Goal: Task Accomplishment & Management: Use online tool/utility

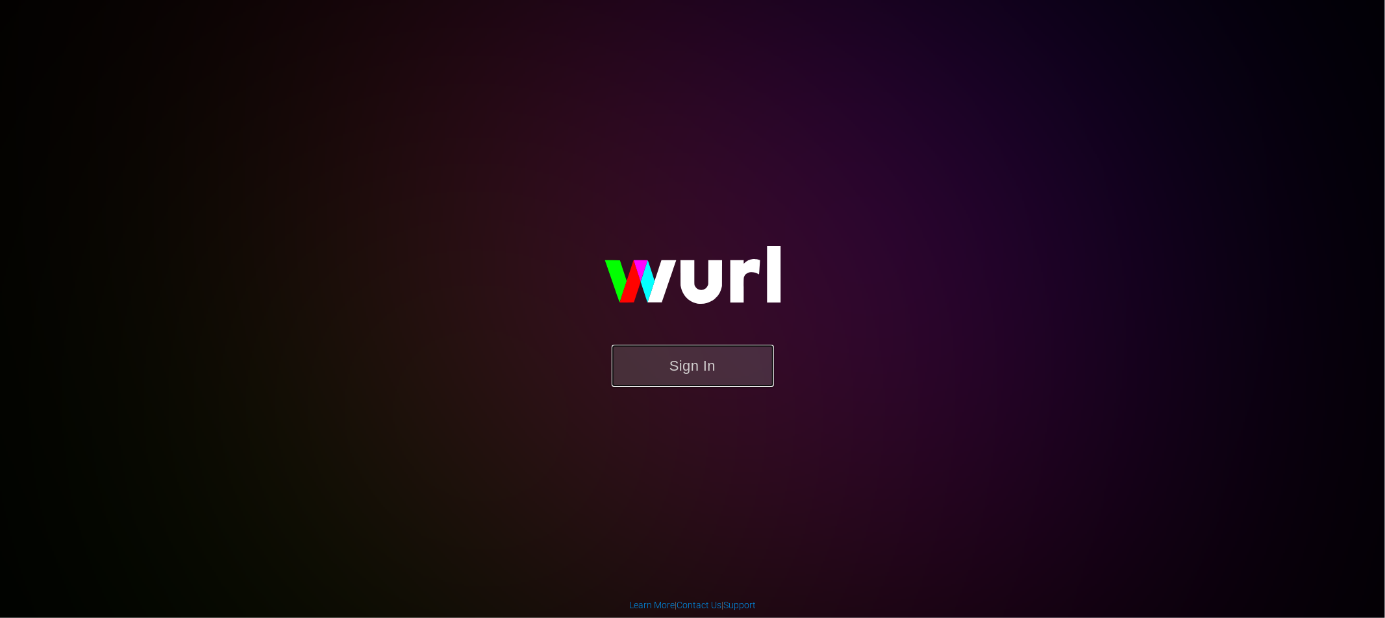
click at [705, 374] on button "Sign In" at bounding box center [693, 366] width 162 height 42
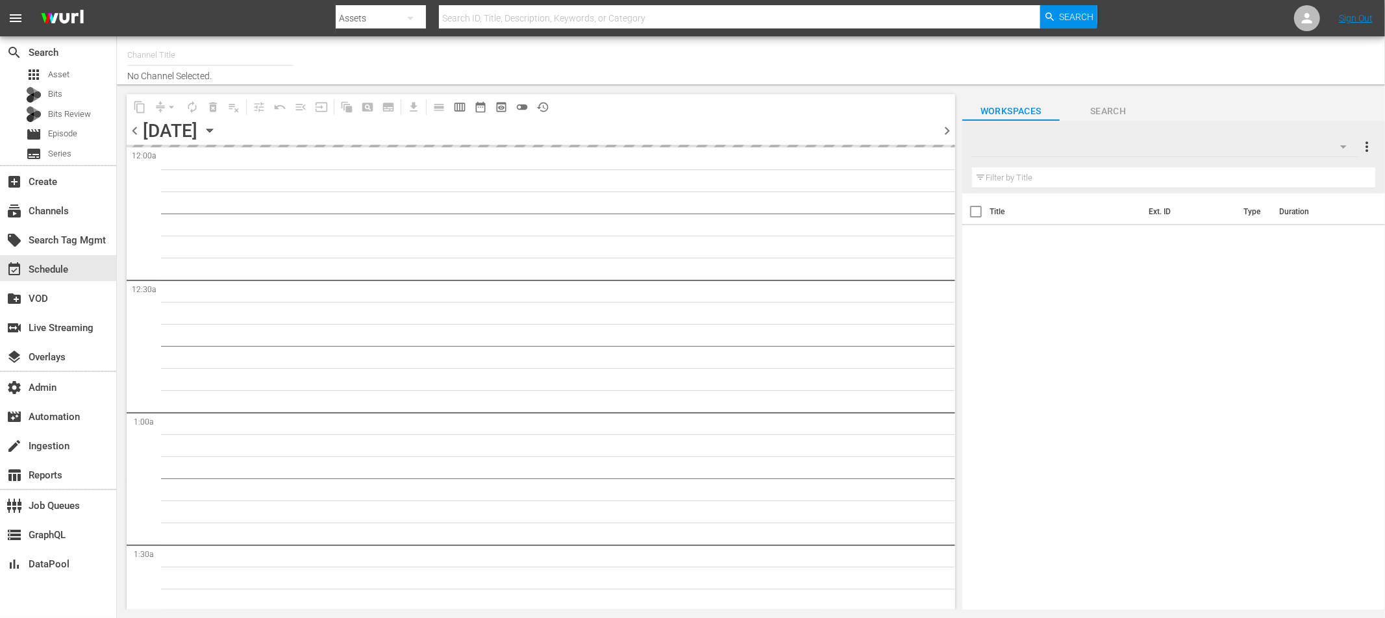
type input "Screambox TV (1845)"
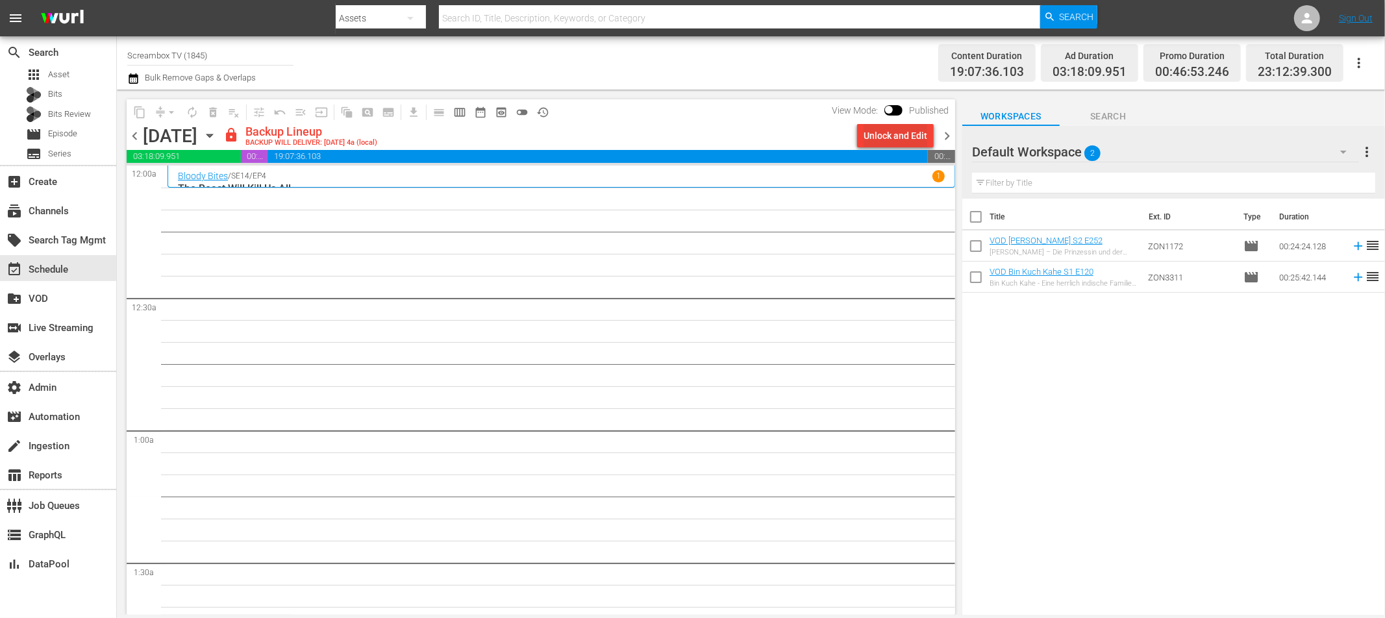
click at [891, 133] on div "Unlock and Edit" at bounding box center [896, 135] width 64 height 23
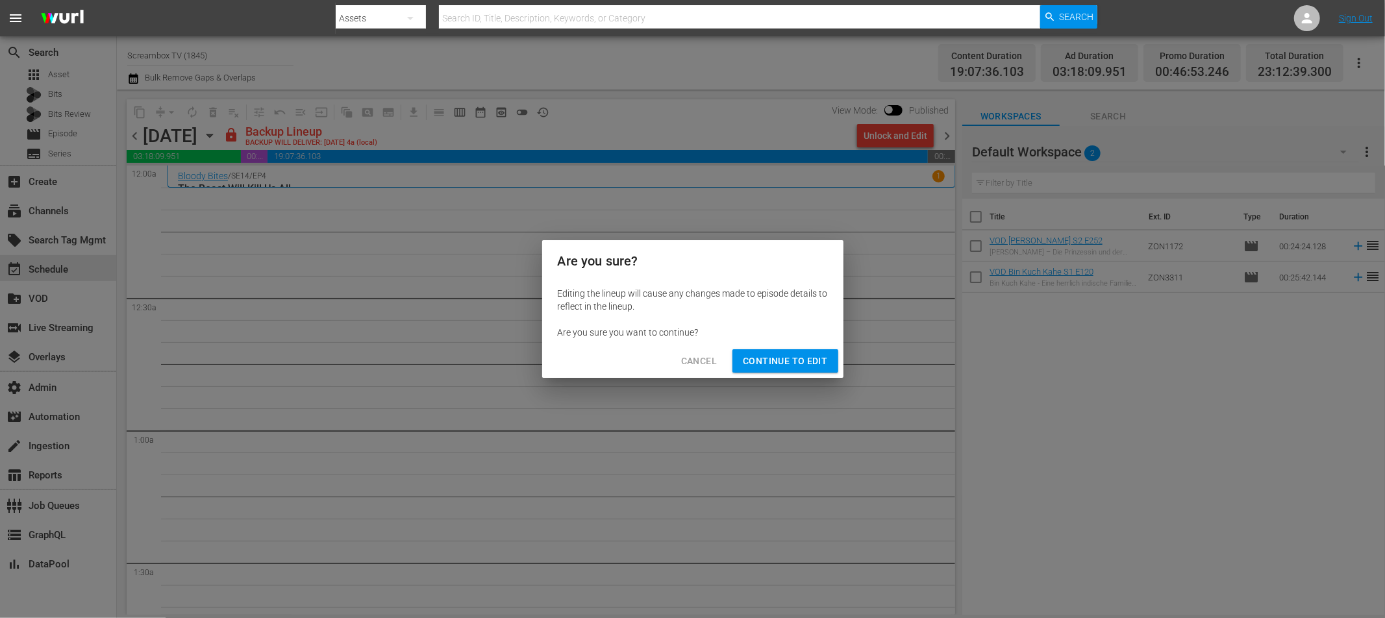
click at [760, 360] on span "Continue to Edit" at bounding box center [785, 361] width 84 height 16
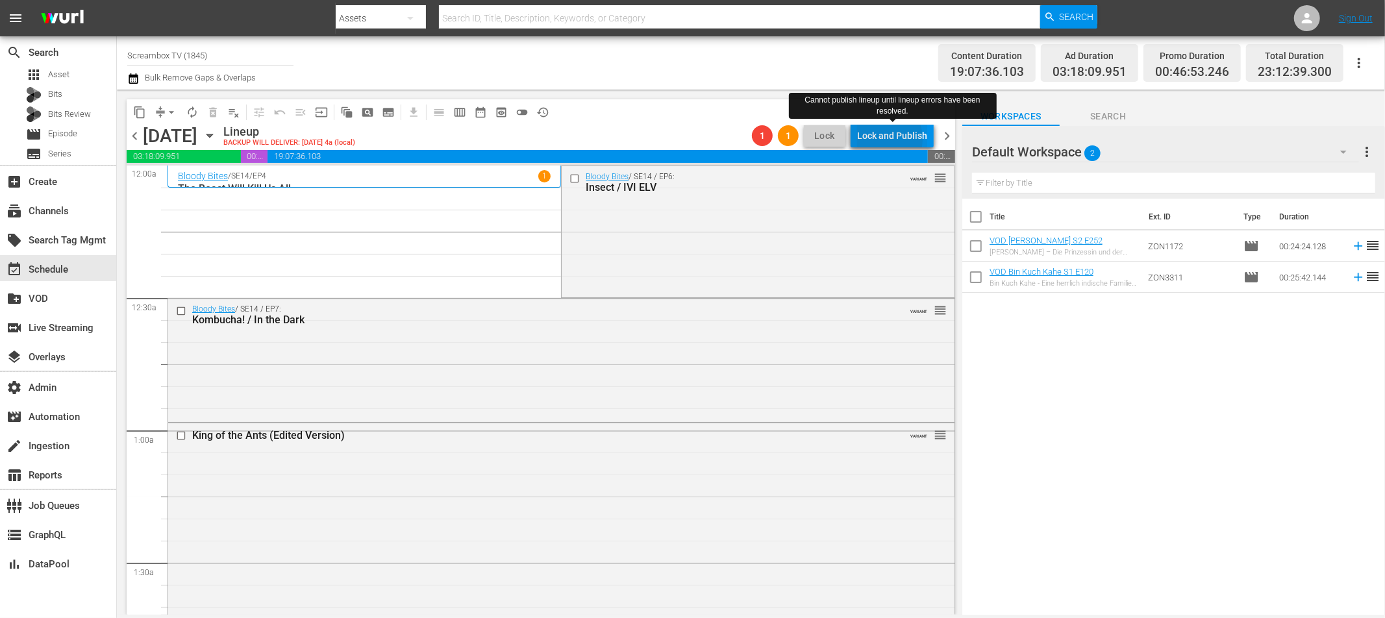
click at [883, 139] on div "Lock and Publish" at bounding box center [892, 135] width 70 height 23
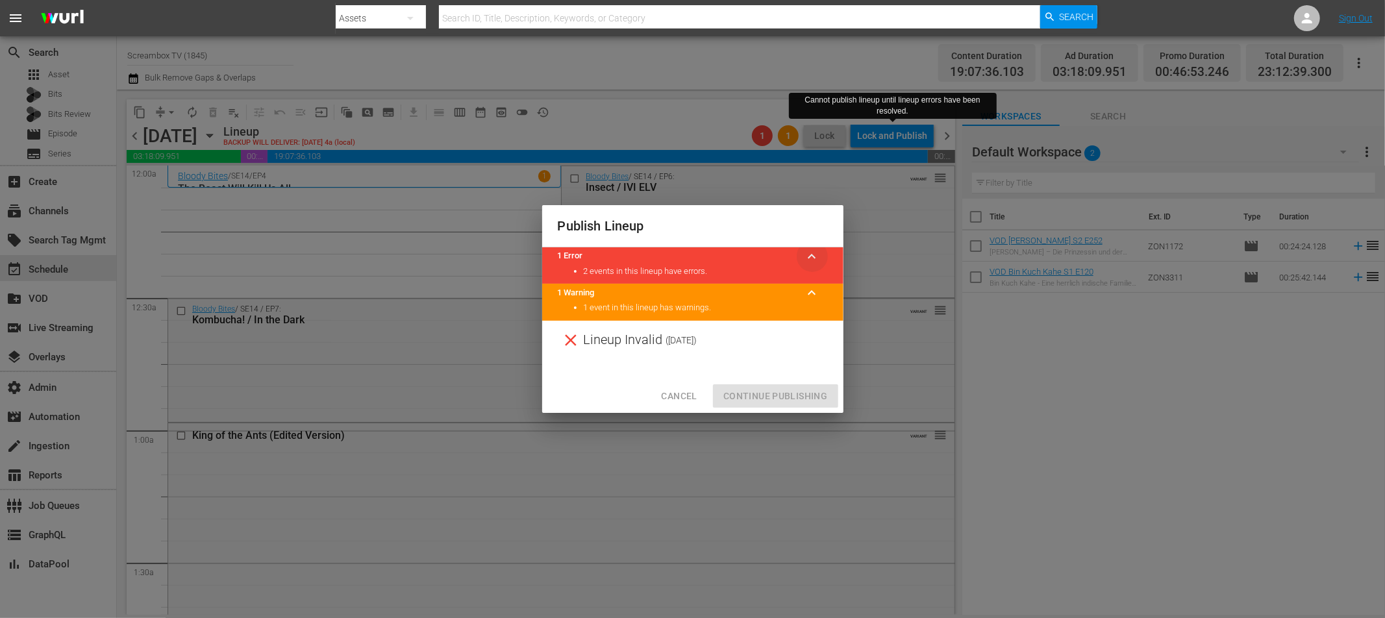
click at [813, 251] on span "keyboard_arrow_up" at bounding box center [813, 257] width 16 height 16
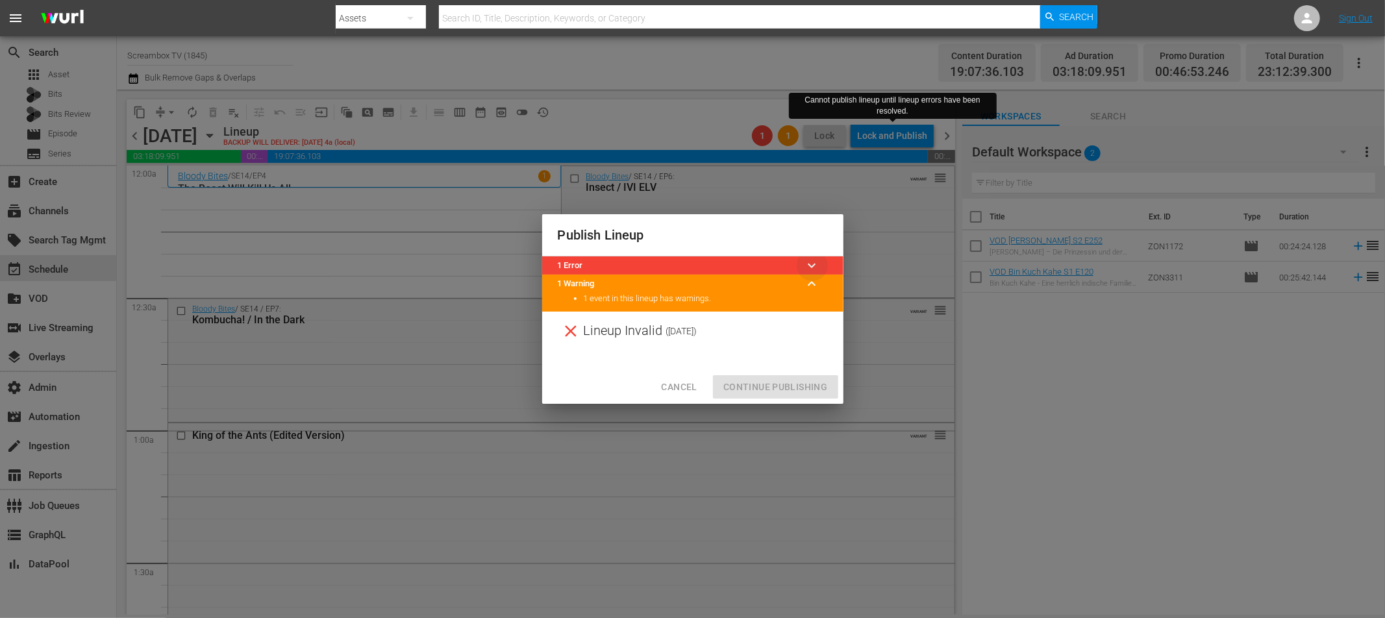
click at [812, 260] on span "keyboard_arrow_down" at bounding box center [813, 266] width 16 height 16
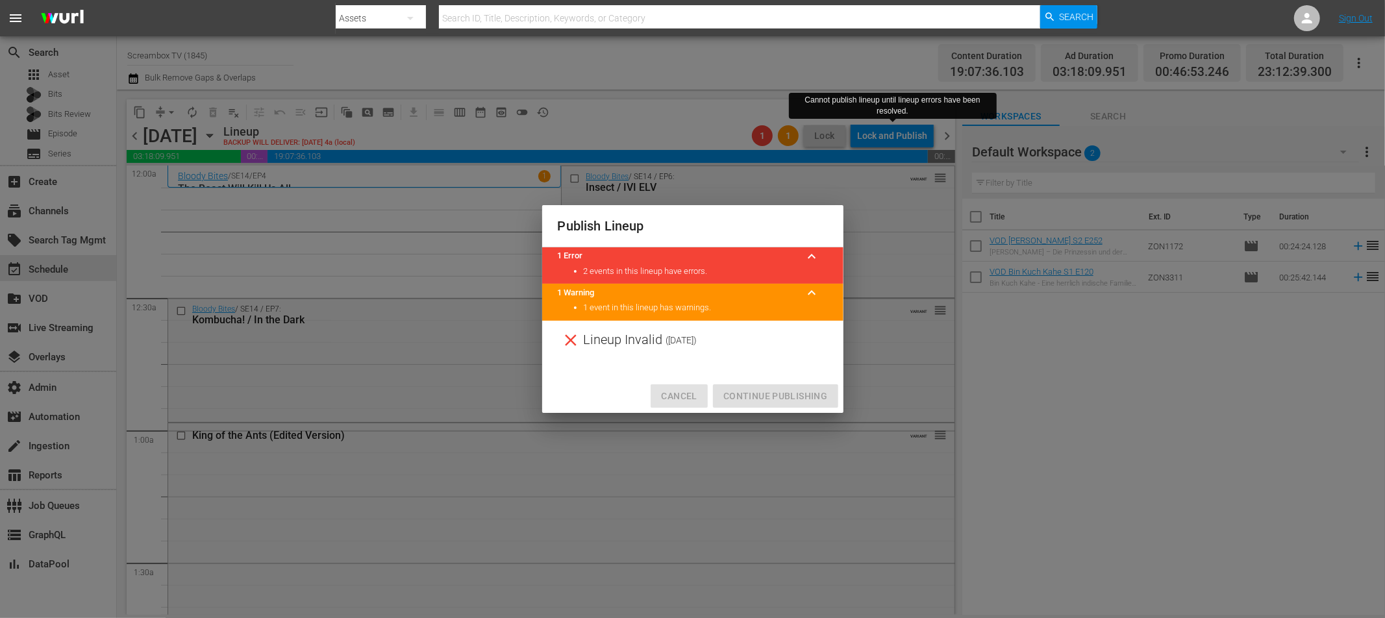
drag, startPoint x: 677, startPoint y: 393, endPoint x: 685, endPoint y: 388, distance: 9.4
click at [677, 393] on span "Cancel" at bounding box center [679, 396] width 36 height 16
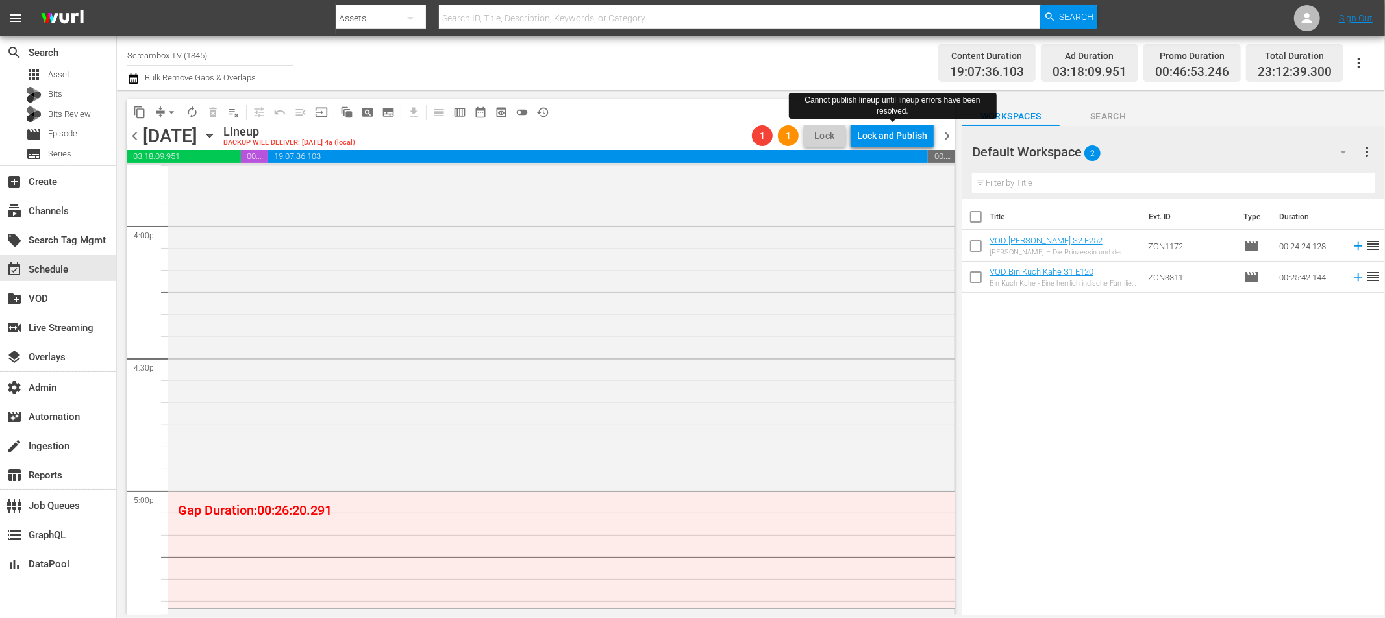
scroll to position [4139, 0]
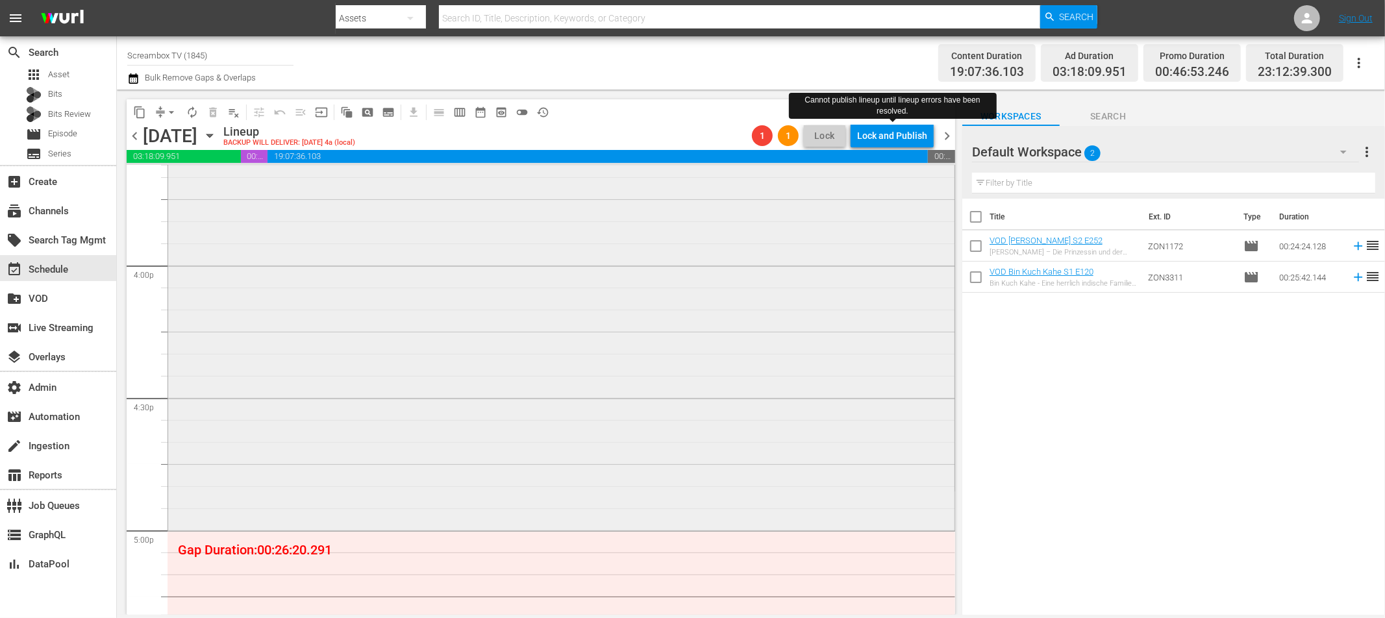
click at [690, 336] on div "Zombie VARIANT 1 reorder" at bounding box center [561, 287] width 786 height 482
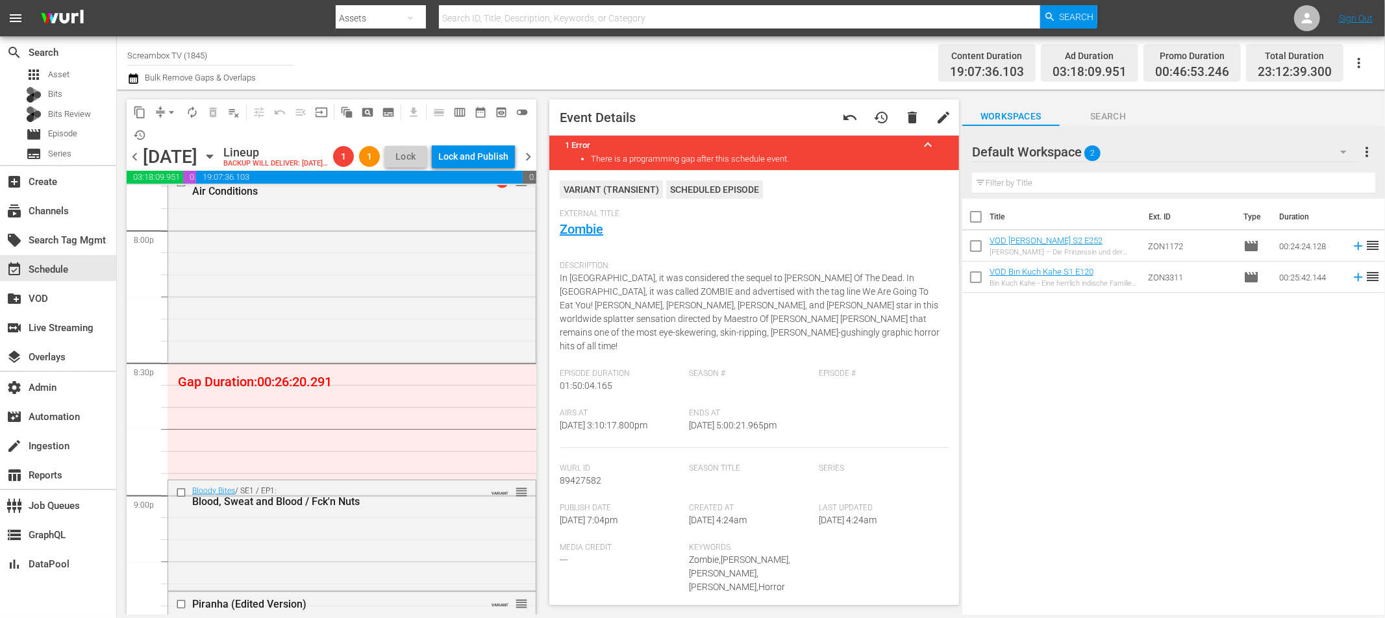
scroll to position [5267, 0]
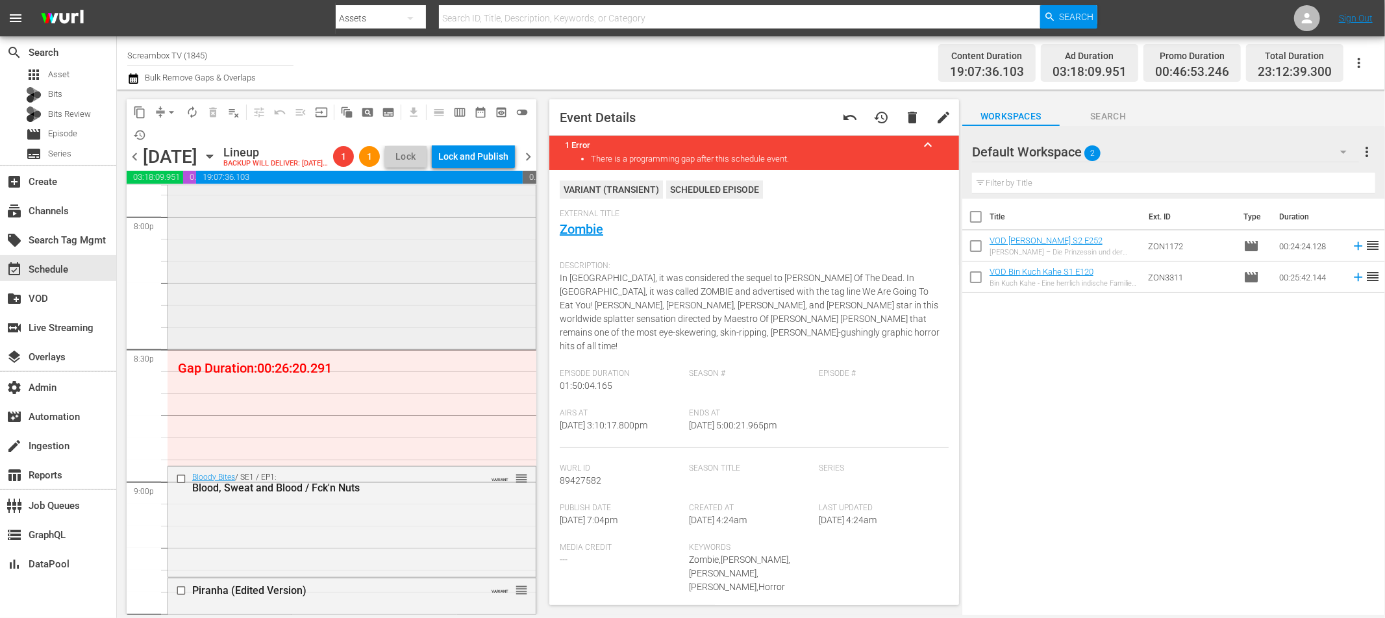
click at [388, 334] on div "Bloody Bites / SE7 / EP1: Air Conditions VARIANT 1 reorder" at bounding box center [352, 251] width 368 height 190
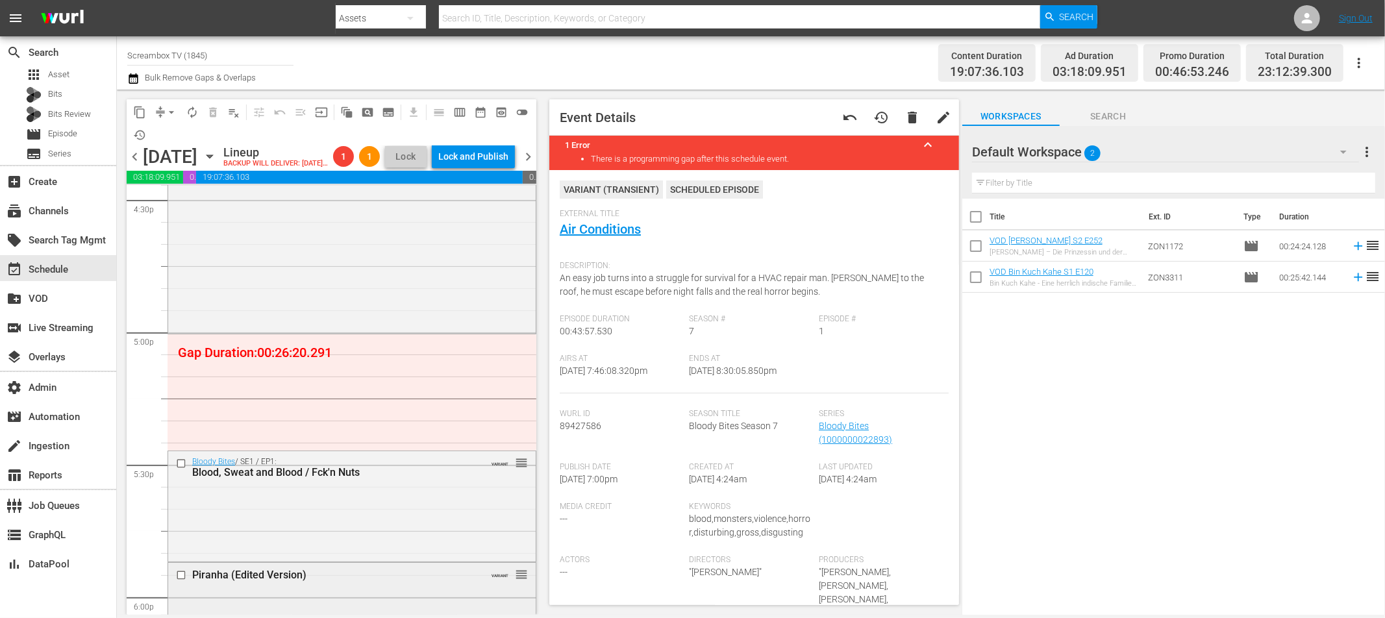
scroll to position [4237, 0]
